Goal: Task Accomplishment & Management: Complete application form

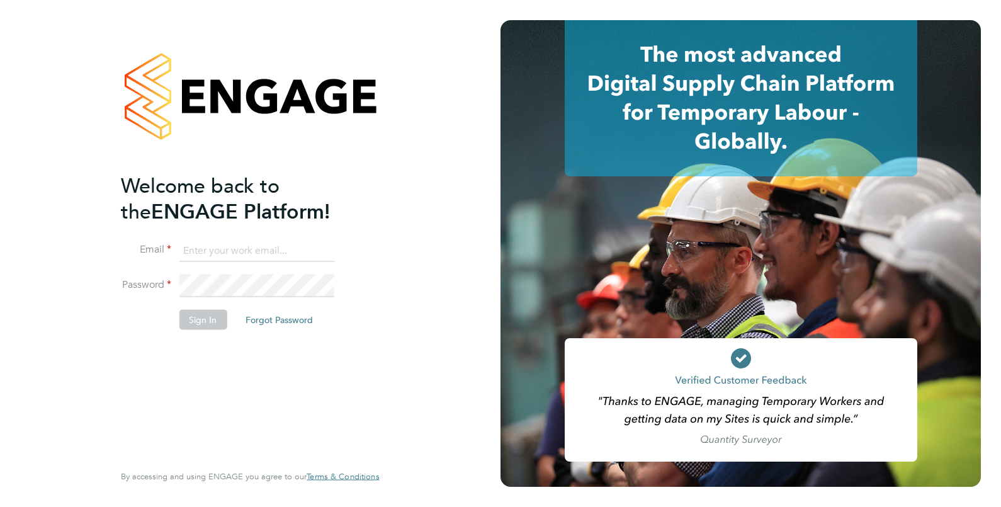
type input "rahneecoombs96@gmail.com"
click at [189, 364] on div "Welcome back to the ENGAGE Platform! Email rahneecoombs96@gmail.com Password Si…" at bounding box center [243, 316] width 245 height 288
click at [192, 324] on button "Sign In" at bounding box center [203, 319] width 48 height 20
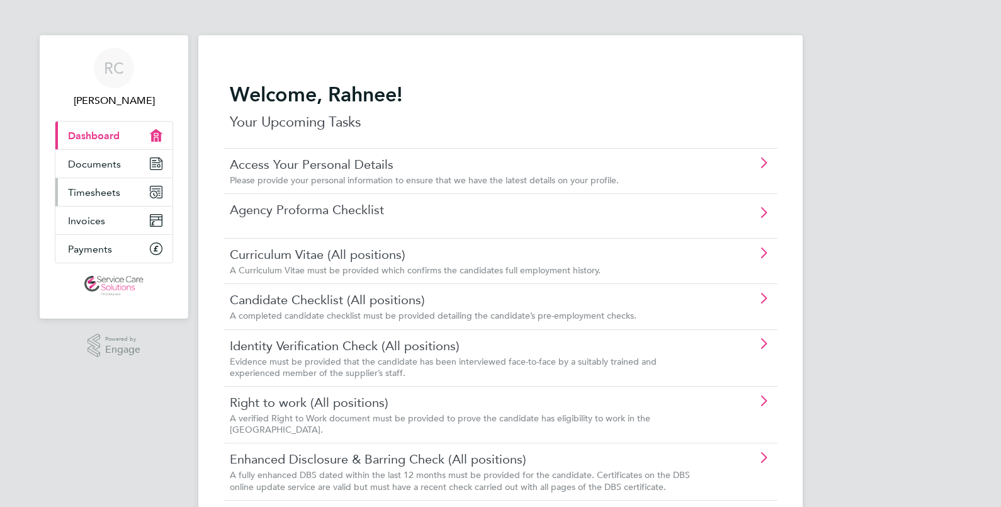
drag, startPoint x: 113, startPoint y: 189, endPoint x: 99, endPoint y: 196, distance: 15.8
click at [99, 196] on span "Timesheets" at bounding box center [94, 192] width 52 height 12
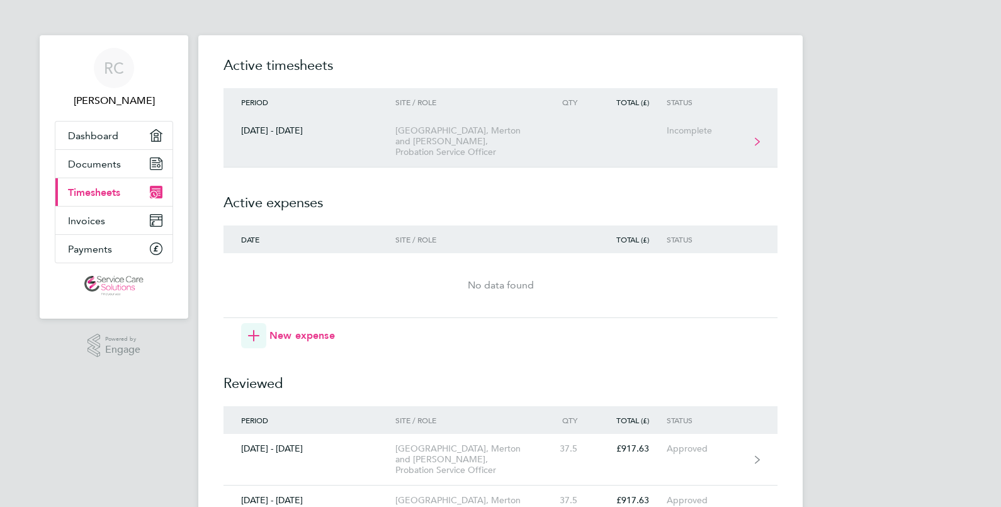
click at [488, 149] on div "[GEOGRAPHIC_DATA], Merton and [PERSON_NAME], Probation Service Officer" at bounding box center [467, 141] width 144 height 32
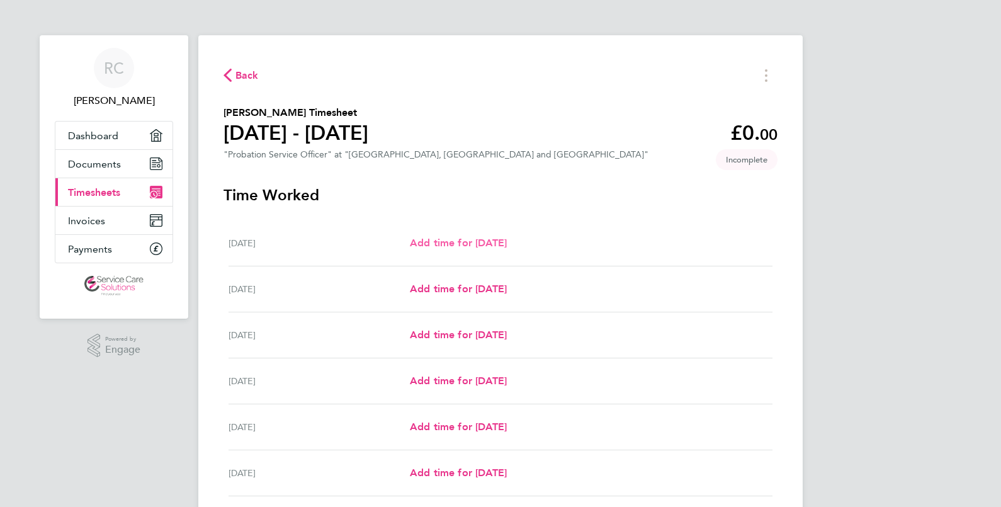
click at [500, 245] on span "Add time for [DATE]" at bounding box center [458, 243] width 97 height 12
select select "30"
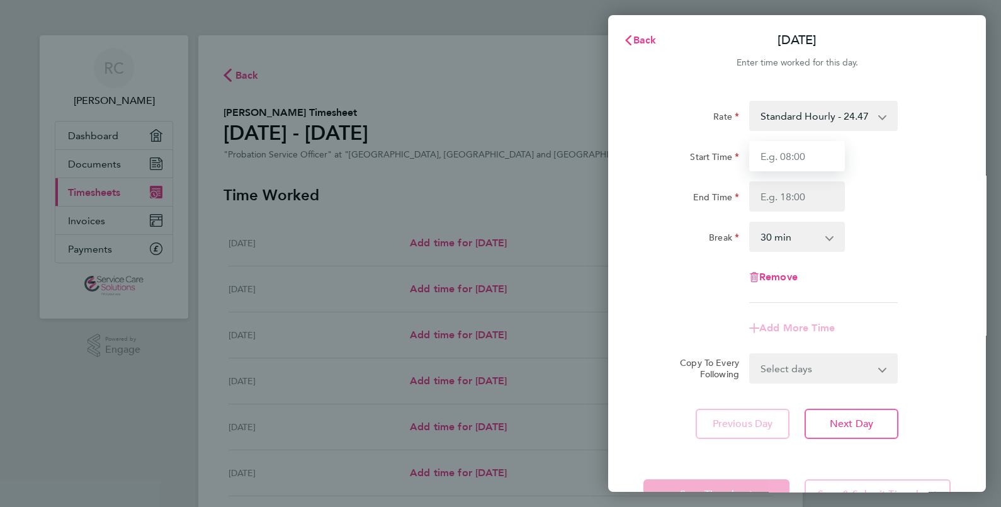
click at [802, 157] on input "Start Time" at bounding box center [797, 156] width 96 height 30
type input "09:00"
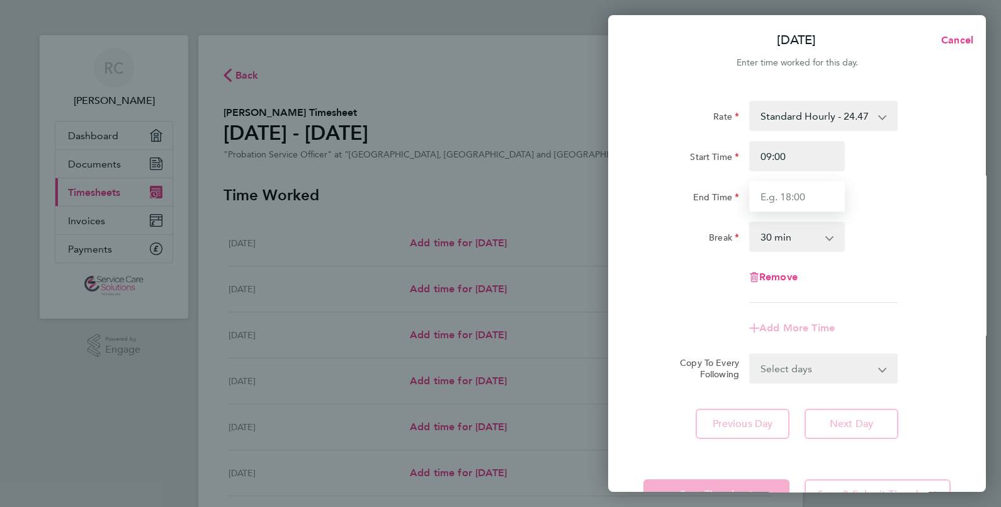
click at [763, 210] on input "End Time" at bounding box center [797, 196] width 96 height 30
type input "17:00"
click at [769, 381] on select "Select days Day Weekday (Mon-Fri) Weekend (Sat-Sun) [DATE] [DATE] [DATE] [DATE]…" at bounding box center [816, 368] width 132 height 28
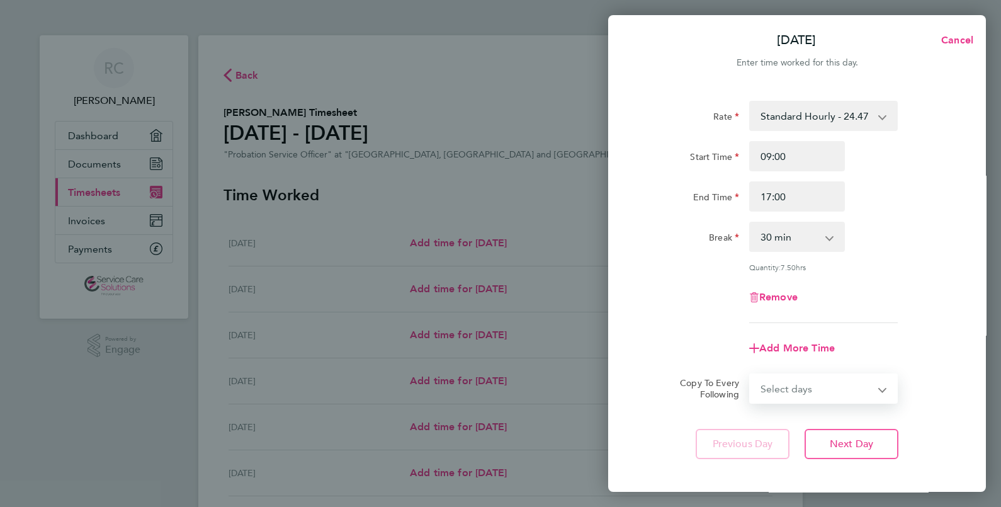
select select "WEEKDAY"
click at [750, 374] on select "Select days Day Weekday (Mon-Fri) Weekend (Sat-Sun) [DATE] [DATE] [DATE] [DATE]…" at bounding box center [816, 388] width 132 height 28
select select "[DATE]"
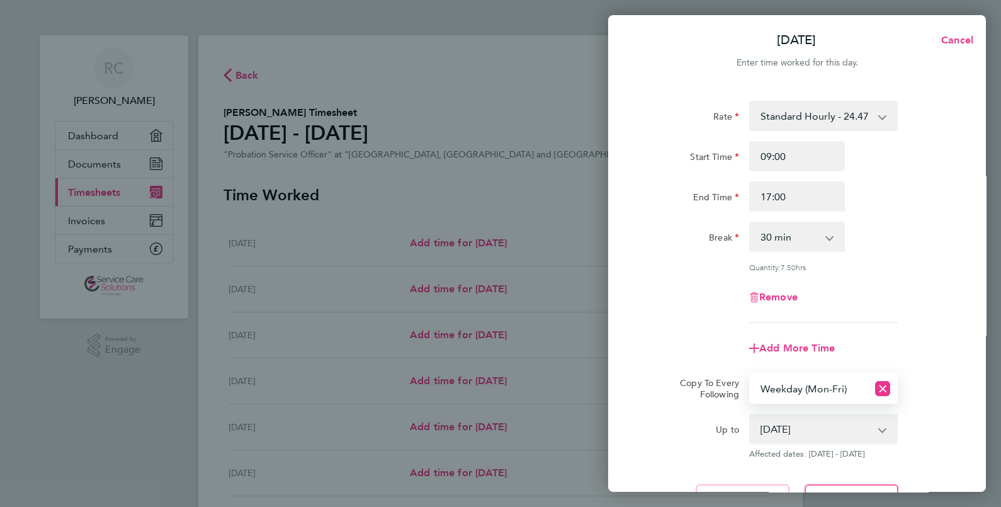
scroll to position [116, 0]
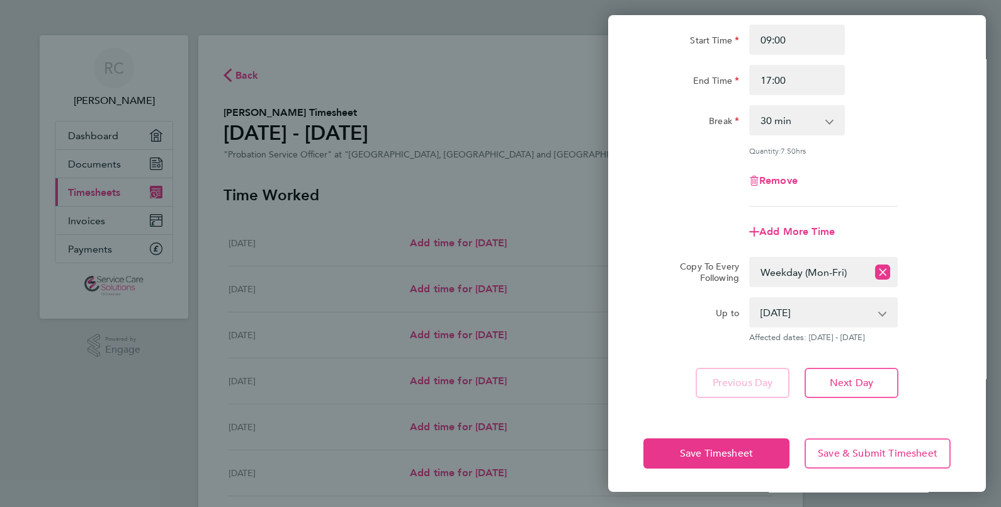
click at [726, 469] on div "Save Timesheet Save & Submit Timesheet" at bounding box center [797, 453] width 378 height 81
click at [702, 438] on button "Save Timesheet" at bounding box center [716, 453] width 146 height 30
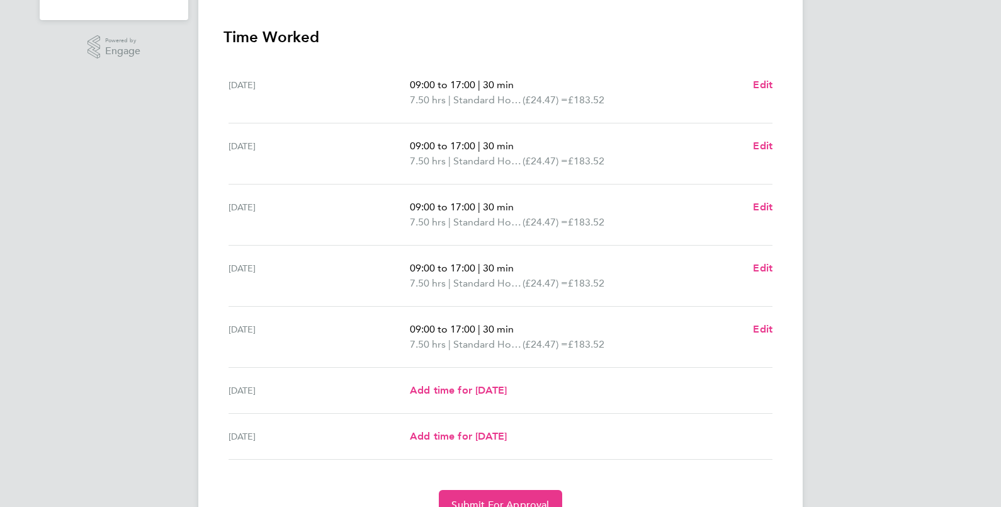
scroll to position [300, 0]
click at [723, 264] on p "09:00 to 17:00 | 30 min" at bounding box center [576, 266] width 333 height 15
click at [767, 210] on span "Edit" at bounding box center [763, 206] width 20 height 12
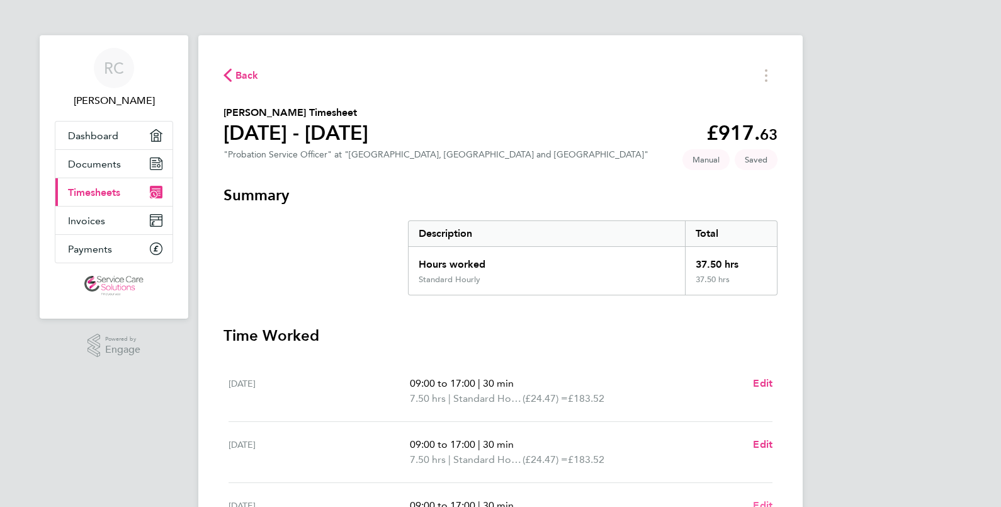
select select "30"
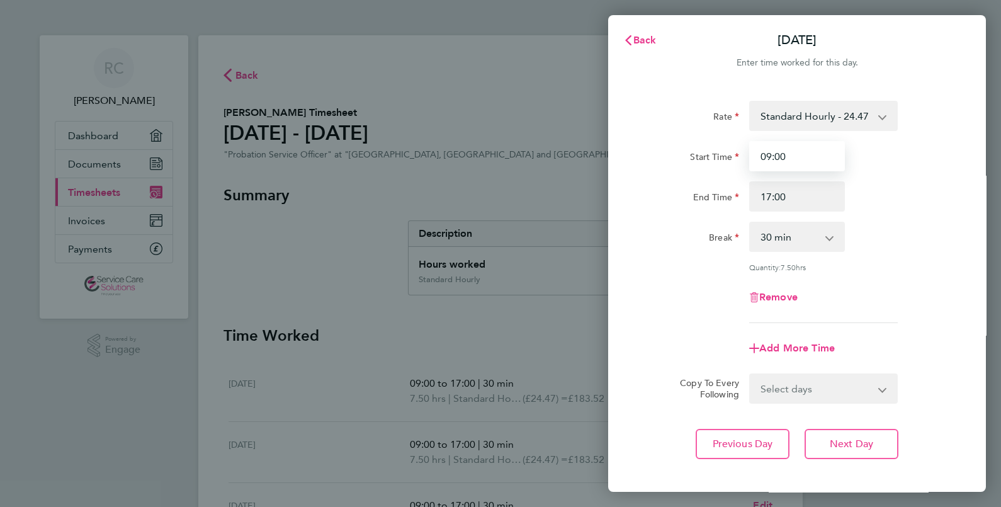
click at [782, 155] on input "09:00" at bounding box center [797, 156] width 96 height 30
type input "10:00"
type input "18:30"
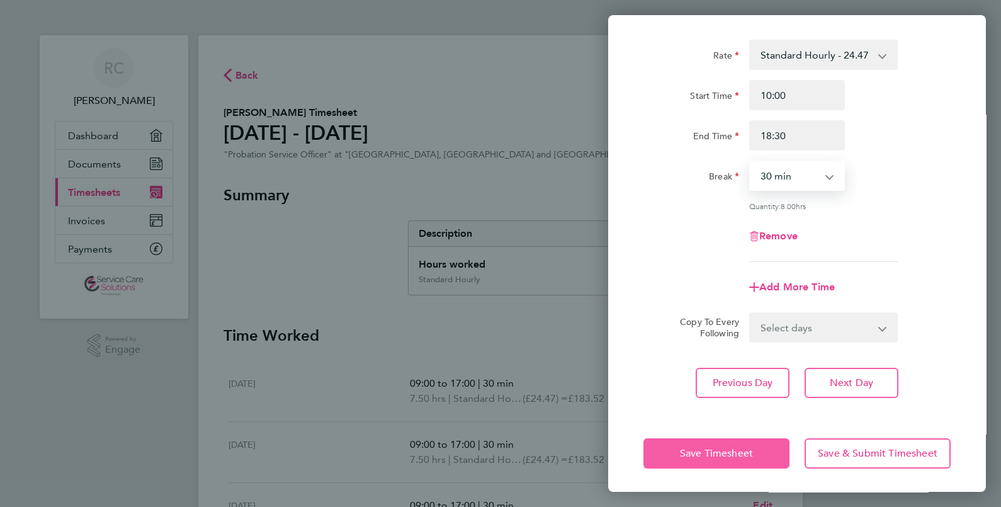
click at [701, 461] on button "Save Timesheet" at bounding box center [716, 453] width 146 height 30
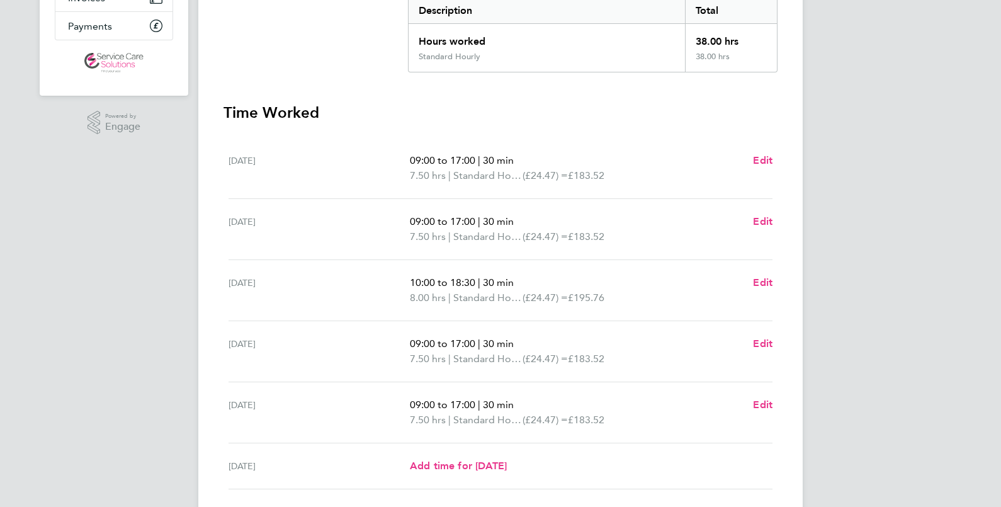
scroll to position [227, 0]
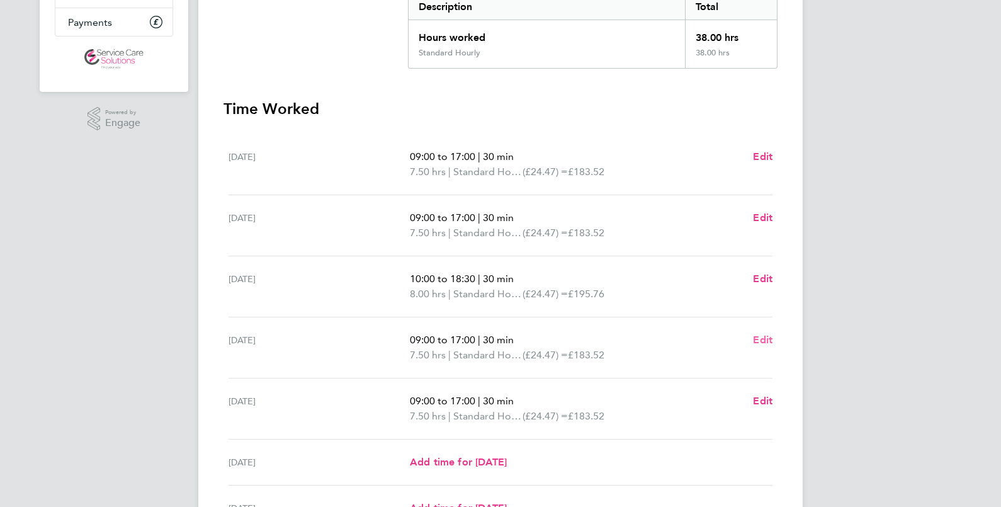
click at [759, 343] on span "Edit" at bounding box center [763, 340] width 20 height 12
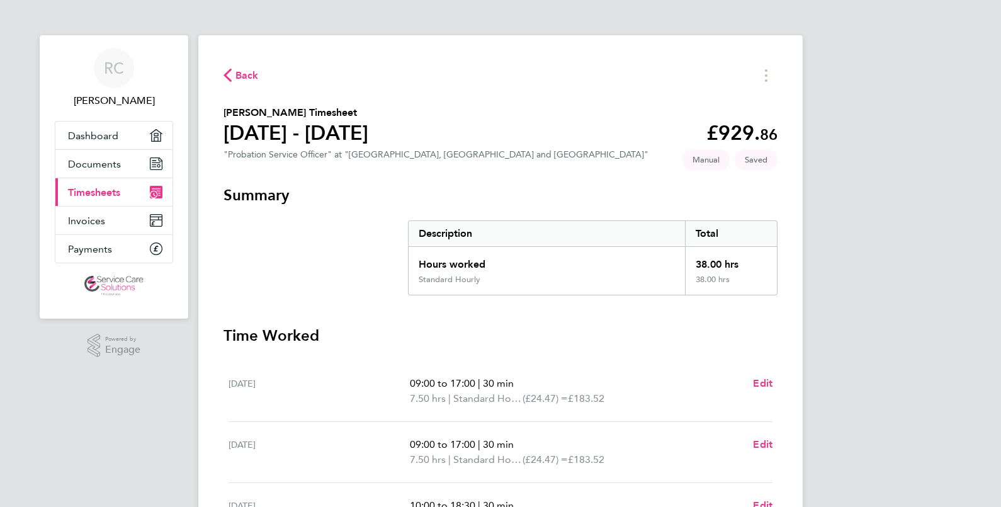
select select "30"
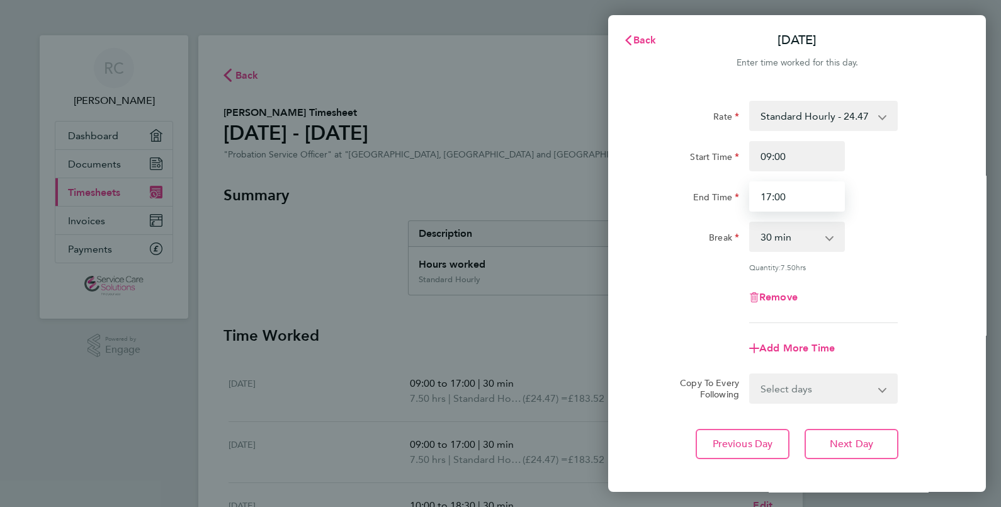
click at [768, 198] on input "17:00" at bounding box center [797, 196] width 96 height 30
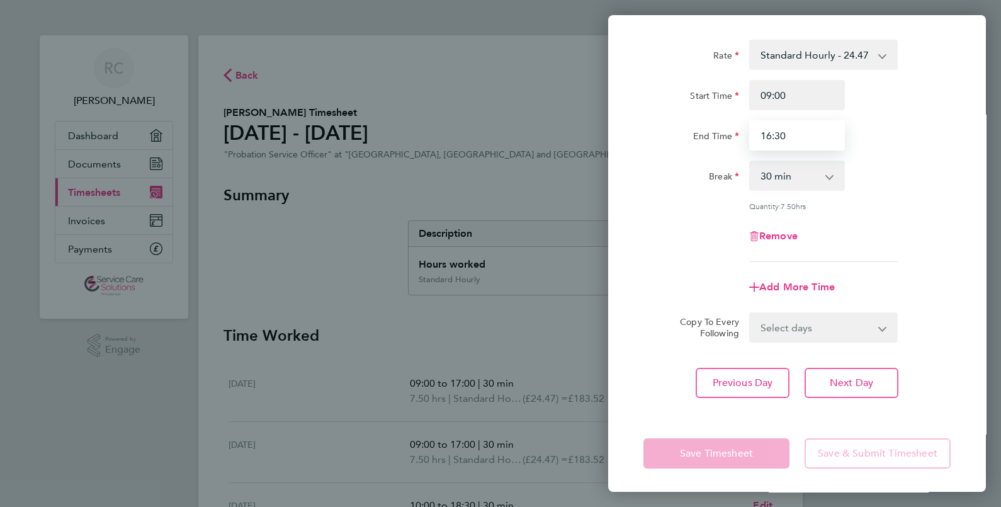
type input "16:30"
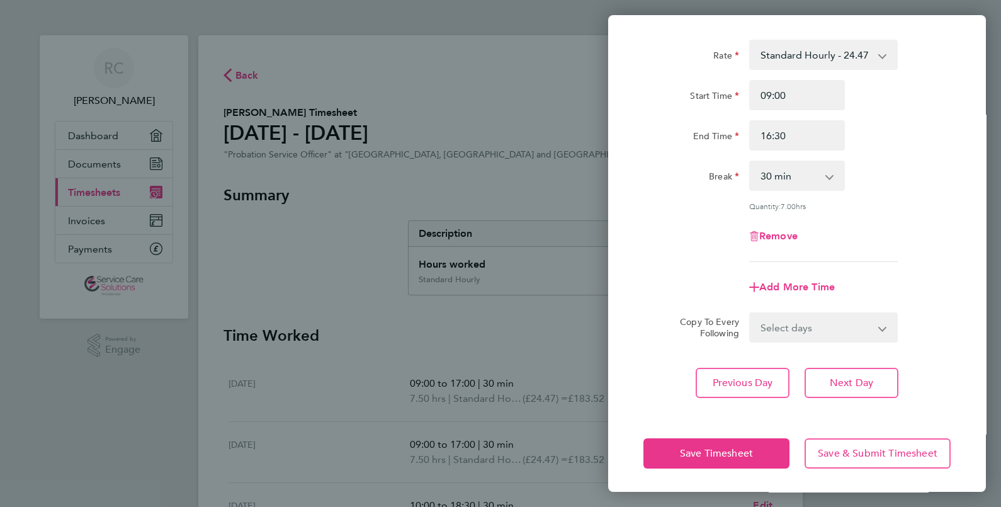
click at [709, 461] on app-form-button "Save Timesheet" at bounding box center [720, 453] width 154 height 30
click at [702, 464] on button "Save Timesheet" at bounding box center [716, 453] width 146 height 30
